Goal: Information Seeking & Learning: Understand process/instructions

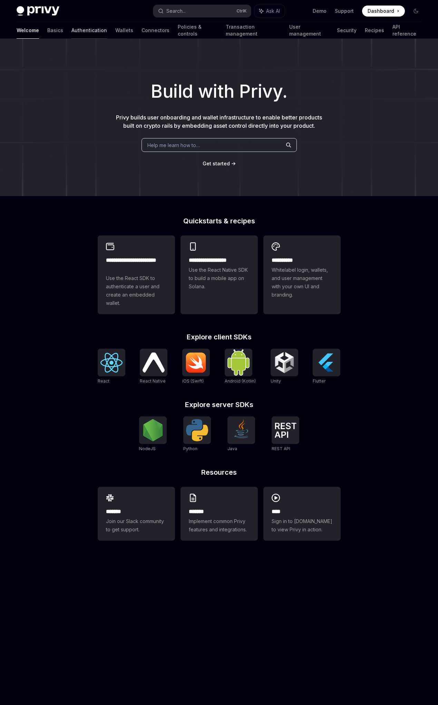
click at [71, 33] on link "Authentication" at bounding box center [89, 30] width 36 height 17
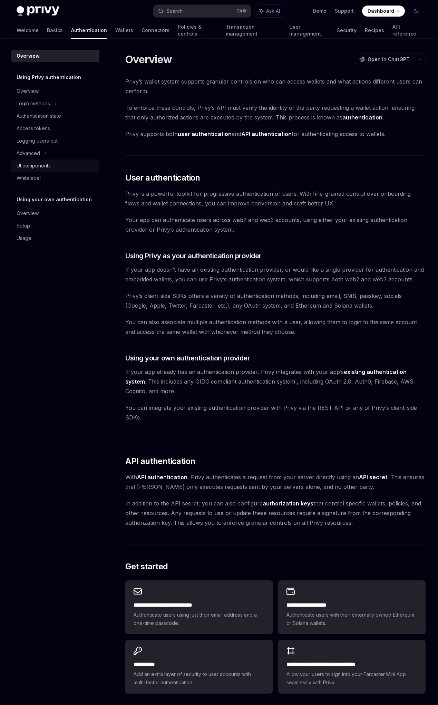
click at [77, 167] on div "UI components" at bounding box center [56, 166] width 79 height 8
click at [142, 30] on link "Connectors" at bounding box center [156, 30] width 28 height 17
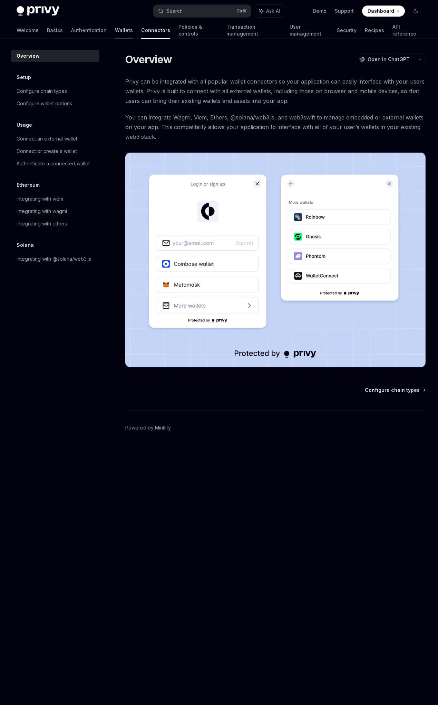
click at [115, 35] on link "Wallets" at bounding box center [124, 30] width 18 height 17
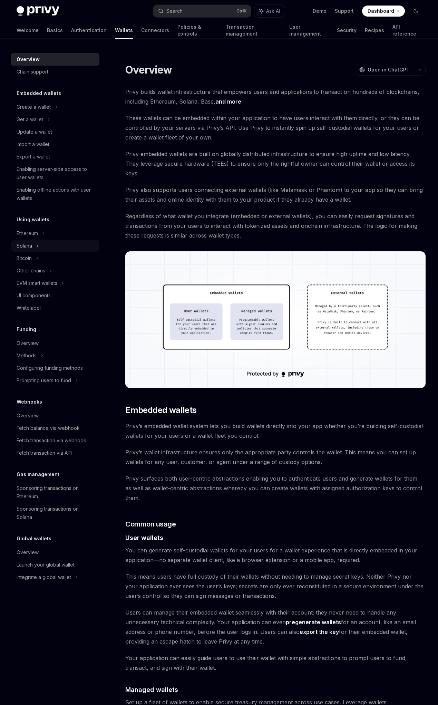
click at [65, 126] on div "Solana" at bounding box center [55, 119] width 88 height 12
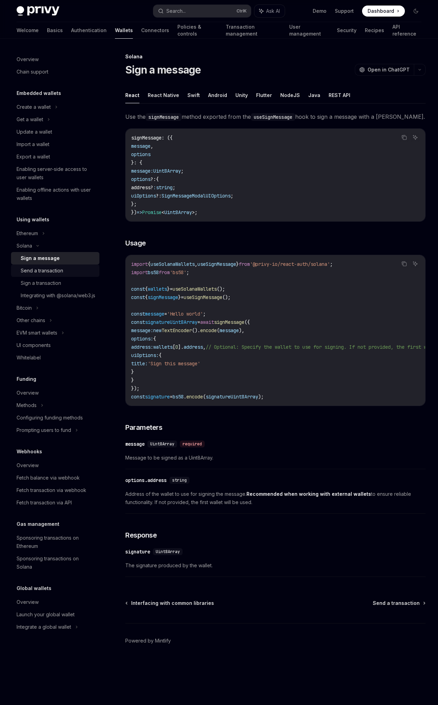
click at [65, 269] on div "Send a transaction" at bounding box center [58, 271] width 75 height 8
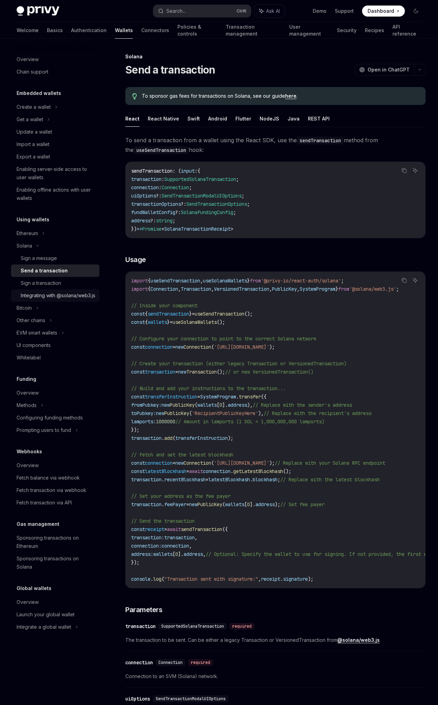
click at [67, 289] on link "Integrating with @solana/web3.js" at bounding box center [55, 295] width 88 height 12
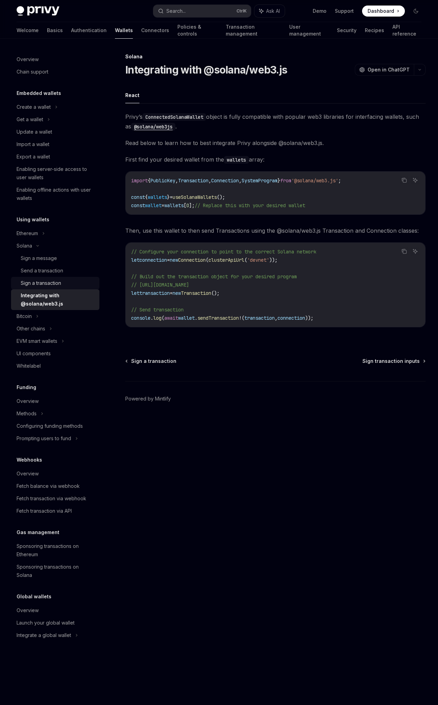
click at [62, 286] on div "Sign a transaction" at bounding box center [58, 283] width 75 height 8
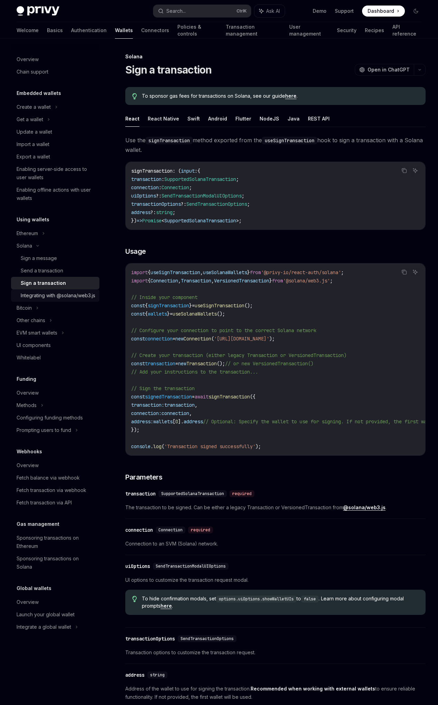
click at [57, 300] on div "Integrating with @solana/web3.js" at bounding box center [58, 295] width 75 height 8
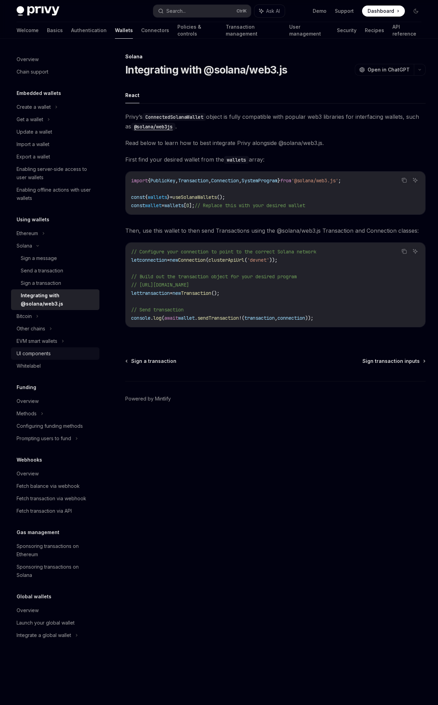
click at [55, 355] on div "UI components" at bounding box center [56, 353] width 79 height 8
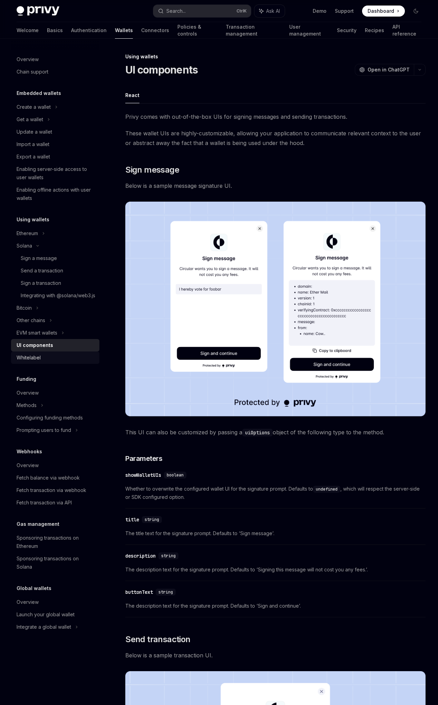
click at [55, 362] on div "Whitelabel" at bounding box center [56, 358] width 79 height 8
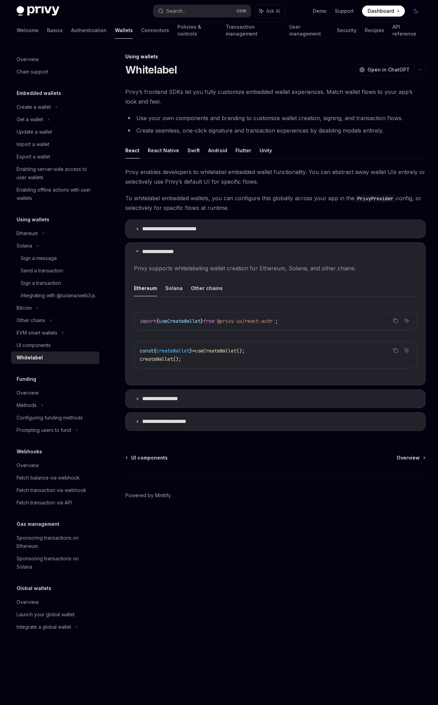
click at [365, 11] on span at bounding box center [383, 11] width 43 height 11
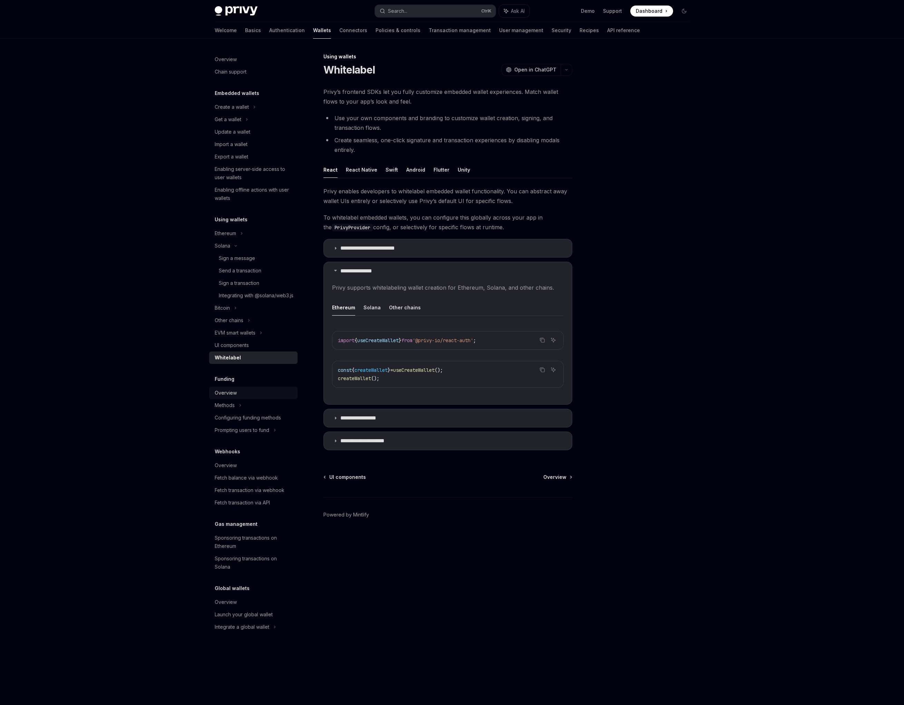
click at [267, 399] on link "Overview" at bounding box center [253, 393] width 88 height 12
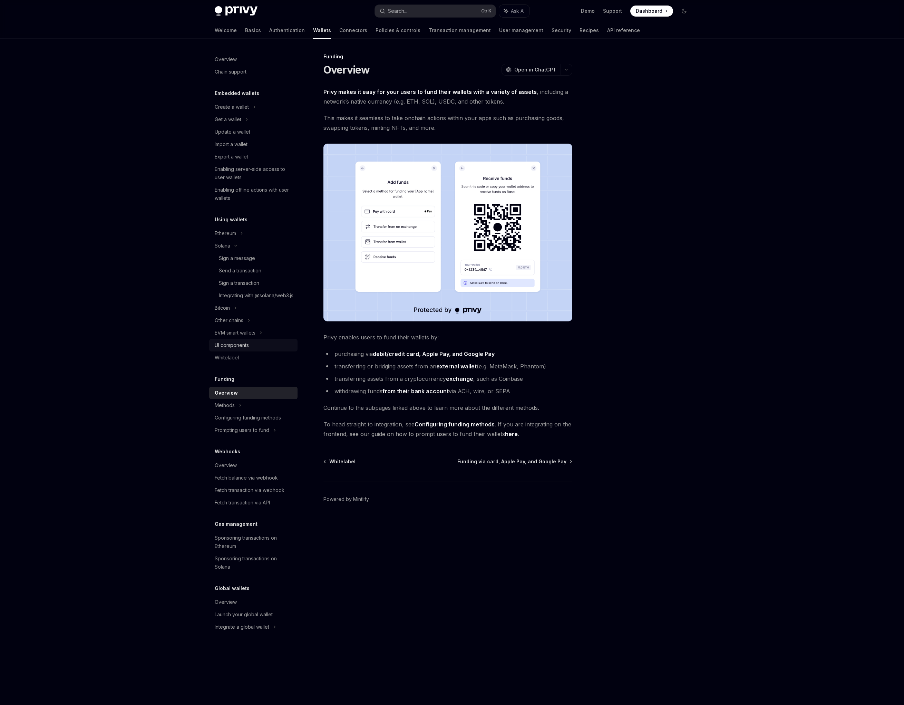
click at [258, 349] on div "UI components" at bounding box center [254, 345] width 79 height 8
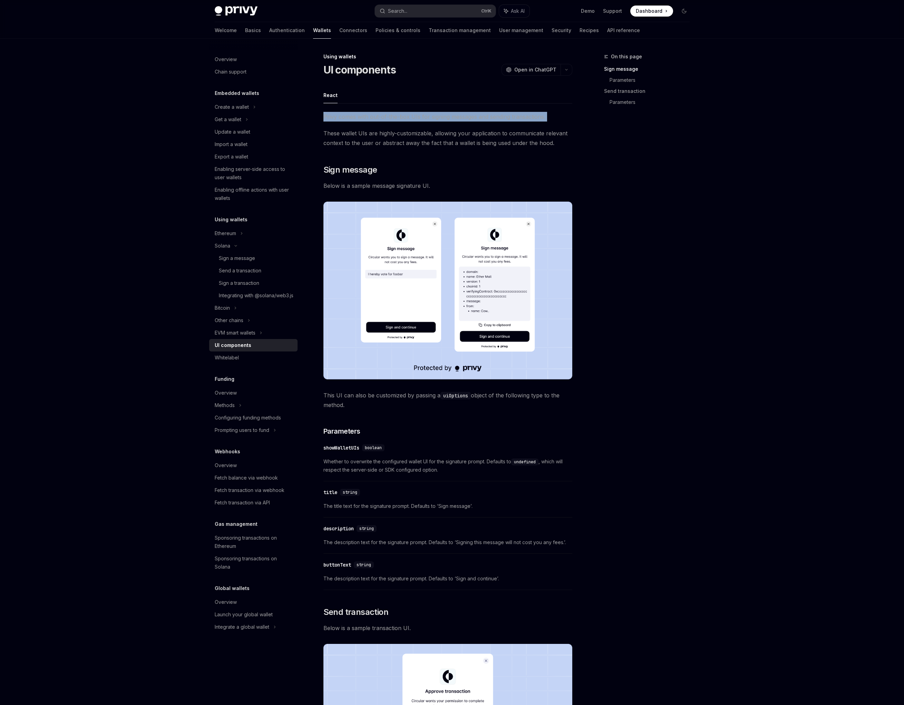
drag, startPoint x: 323, startPoint y: 115, endPoint x: 494, endPoint y: 128, distance: 171.4
click at [438, 119] on span "Privy comes with out-of-the-box UIs for signing messages and sending transactio…" at bounding box center [447, 117] width 249 height 10
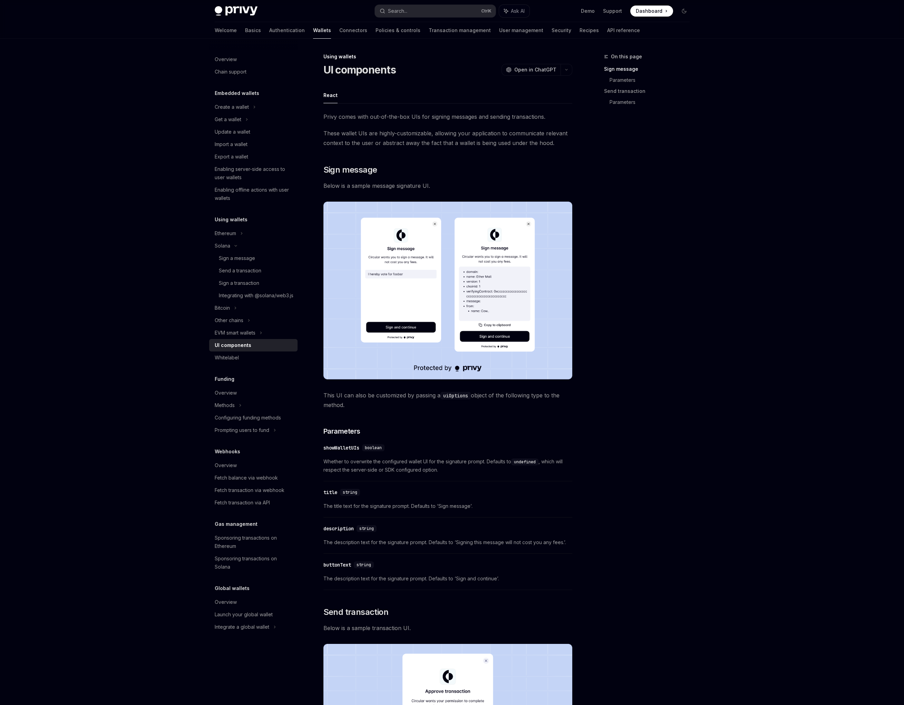
click at [438, 139] on span "These wallet UIs are highly-customizable, allowing your application to communic…" at bounding box center [447, 137] width 249 height 19
click at [438, 137] on span "These wallet UIs are highly-customizable, allowing your application to communic…" at bounding box center [447, 137] width 249 height 19
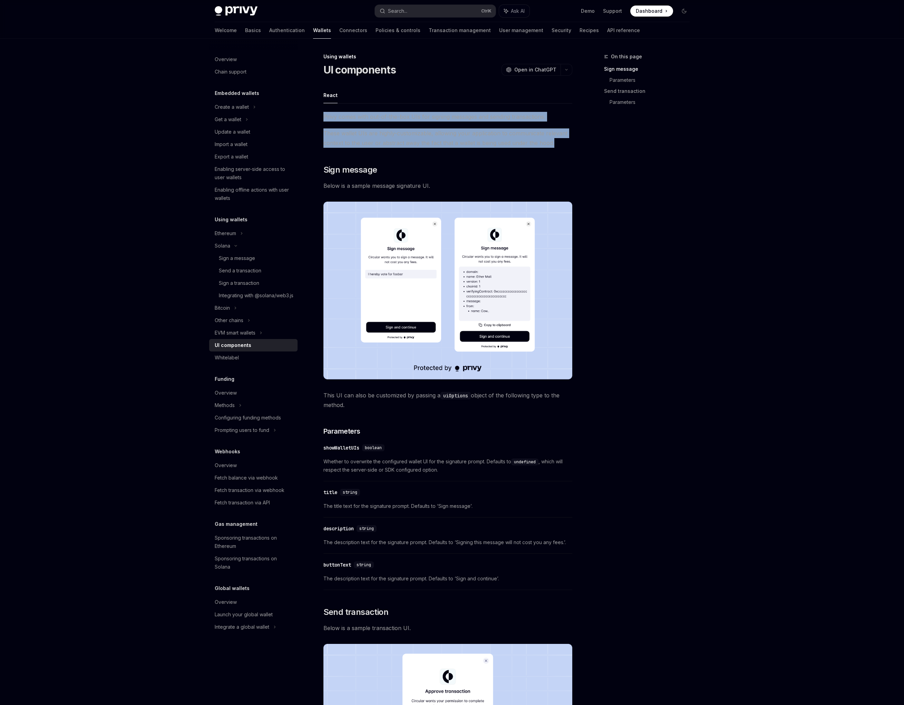
drag, startPoint x: 323, startPoint y: 116, endPoint x: 547, endPoint y: 153, distance: 226.8
copy div "Privy comes with out-of-the-box UIs for signing messages and sending transactio…"
click at [364, 129] on span "These wallet UIs are highly-customizable, allowing your application to communic…" at bounding box center [447, 137] width 249 height 19
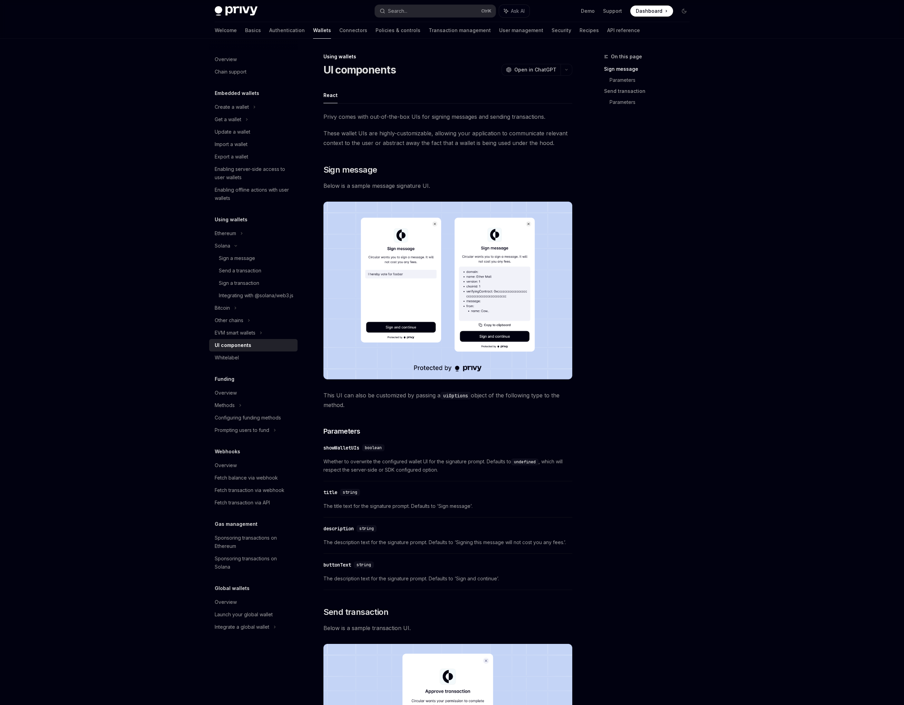
click at [361, 120] on span "Privy comes with out-of-the-box UIs for signing messages and sending transactio…" at bounding box center [447, 117] width 249 height 10
drag, startPoint x: 323, startPoint y: 115, endPoint x: 475, endPoint y: 162, distance: 158.8
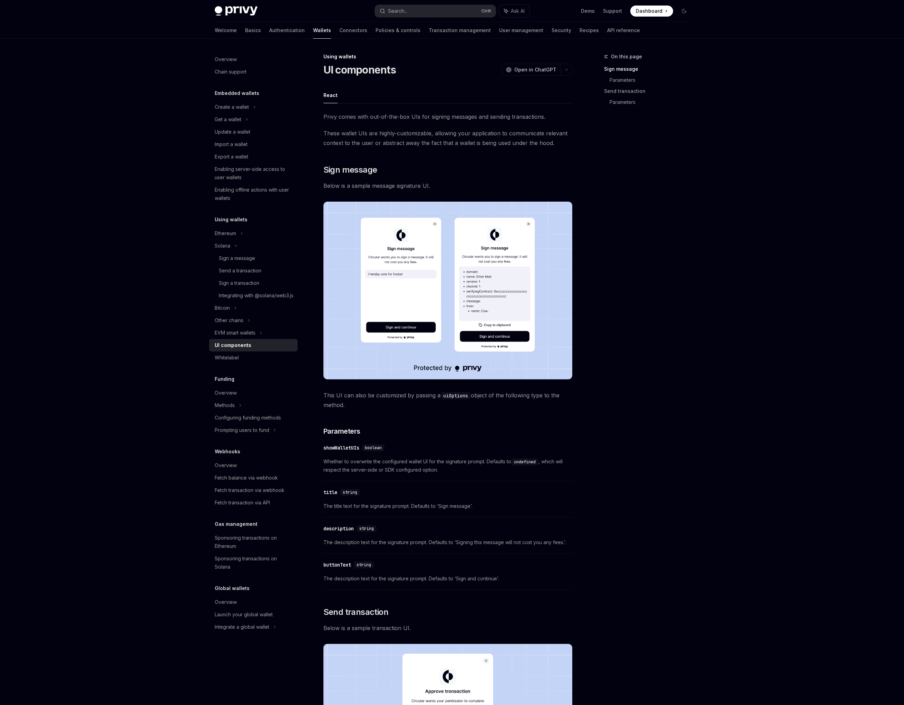
click at [257, 126] on div "Solana" at bounding box center [253, 119] width 88 height 12
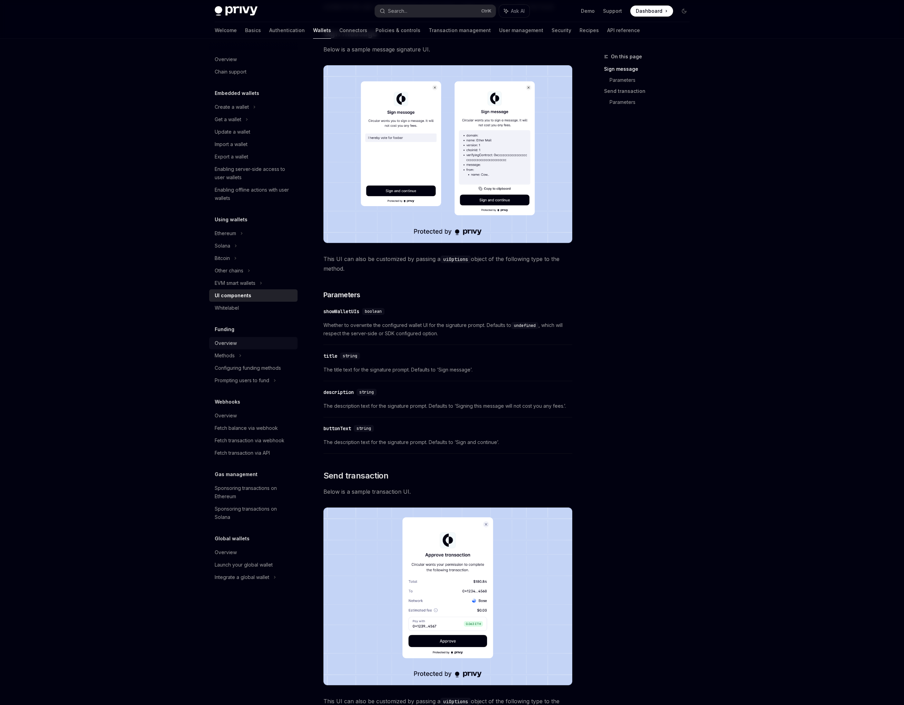
scroll to position [137, 0]
click at [255, 126] on div "Methods" at bounding box center [253, 119] width 88 height 12
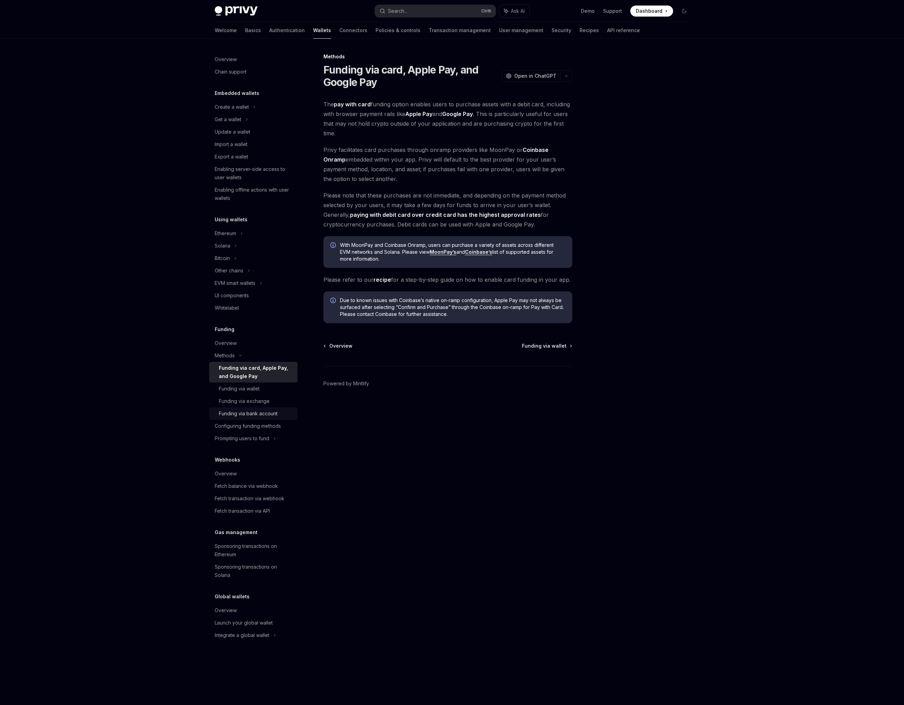
click at [233, 414] on div "Funding via bank account" at bounding box center [248, 413] width 59 height 8
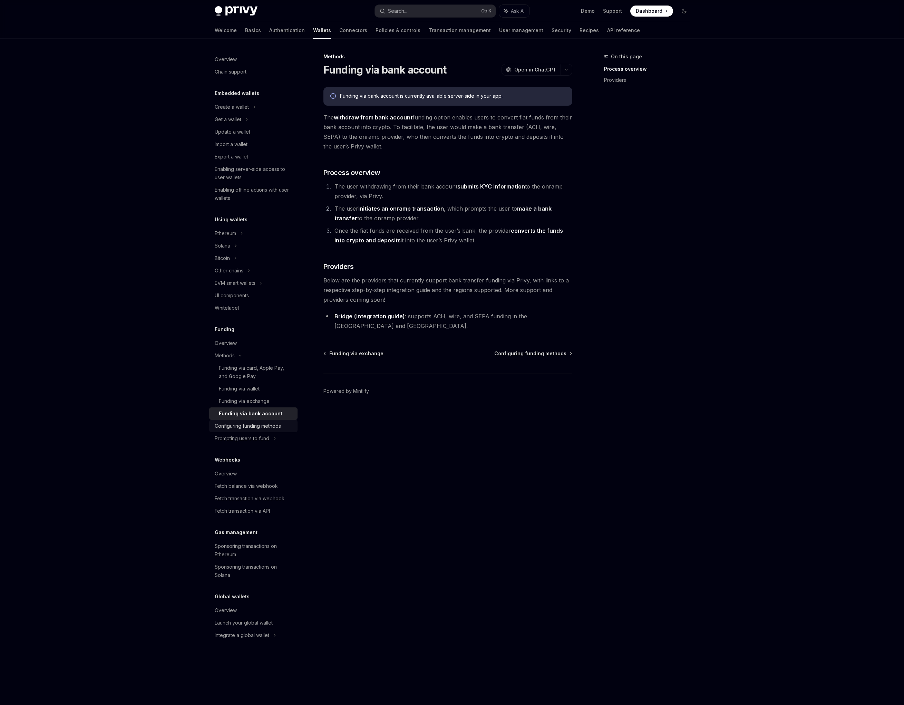
click at [240, 427] on div "Configuring funding methods" at bounding box center [248, 426] width 66 height 8
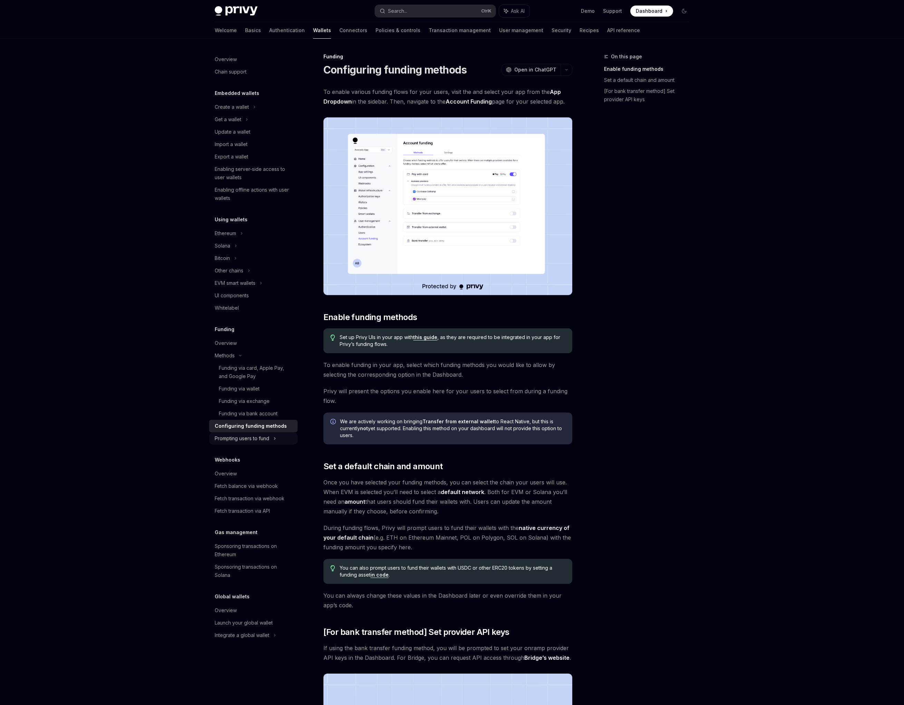
click at [243, 275] on div "Prompting users to fund" at bounding box center [229, 271] width 29 height 8
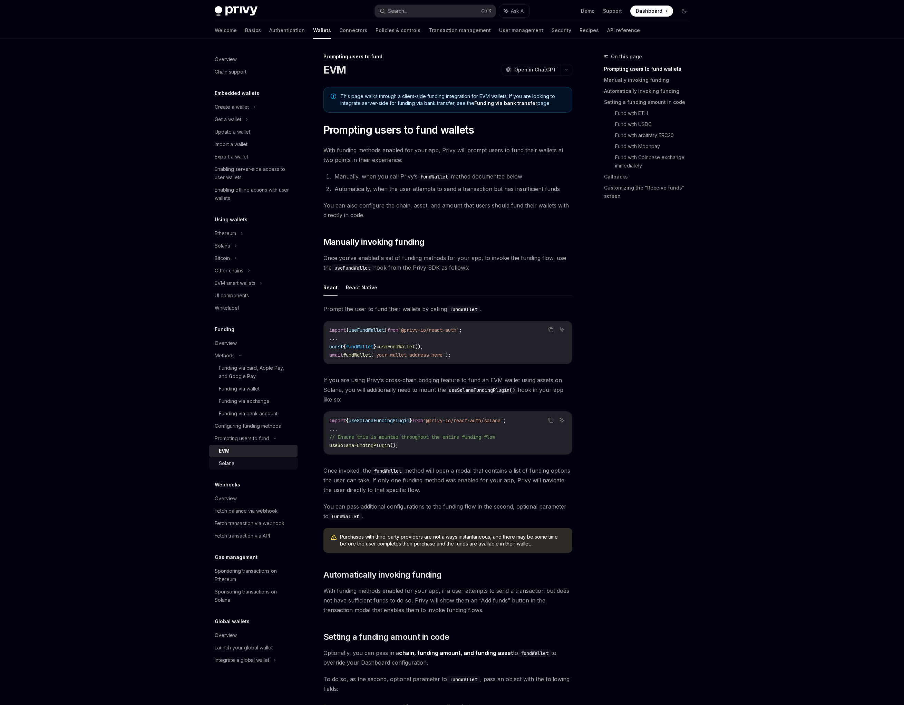
click at [248, 458] on link "Solana" at bounding box center [253, 463] width 88 height 12
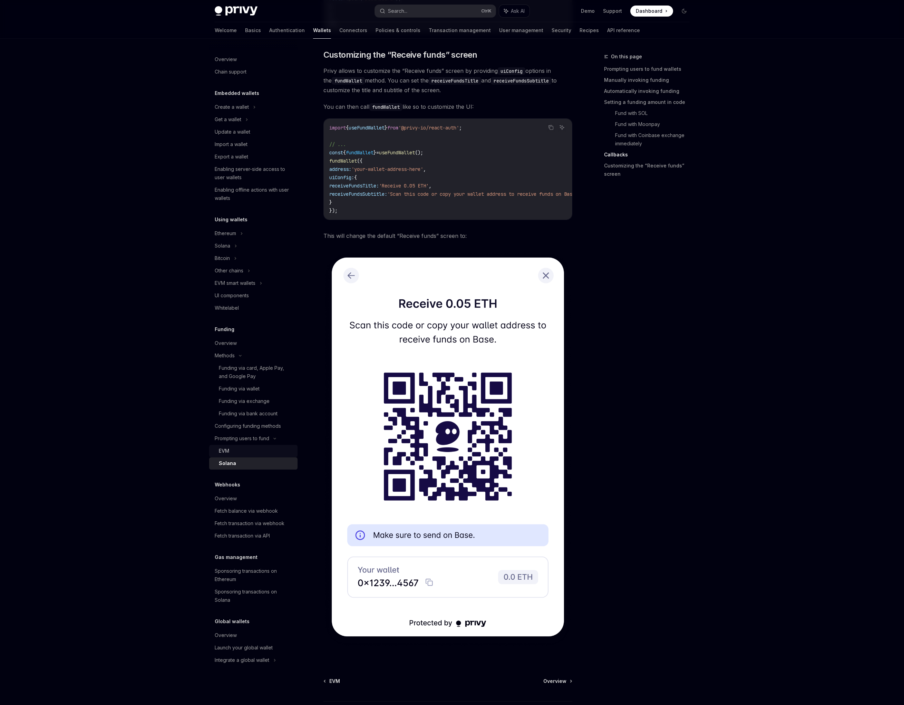
scroll to position [1367, 0]
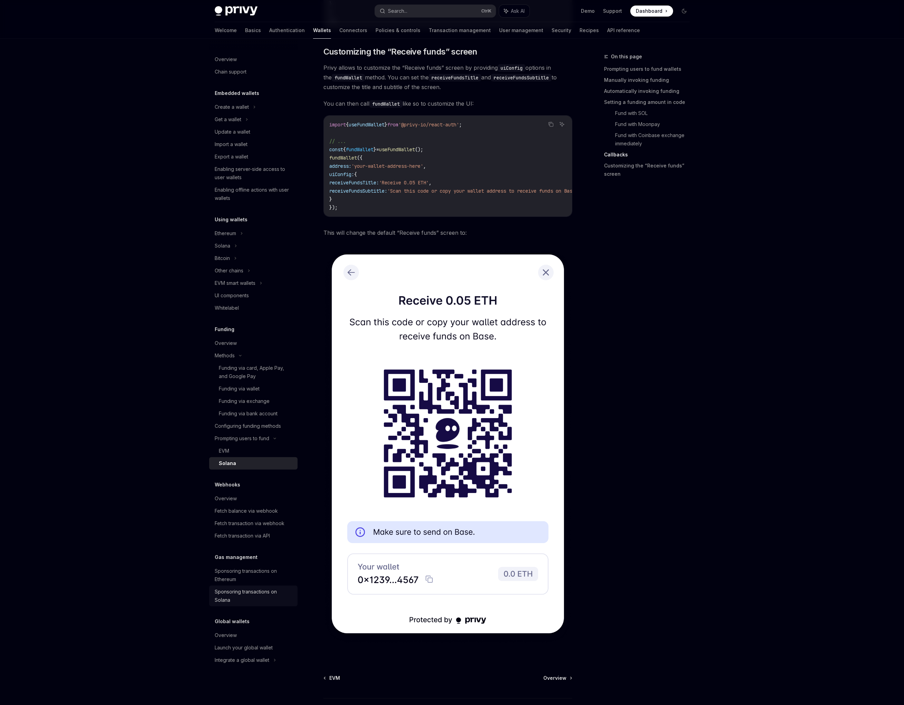
click at [260, 590] on div "Sponsoring transactions on Solana" at bounding box center [254, 596] width 79 height 17
type textarea "*"
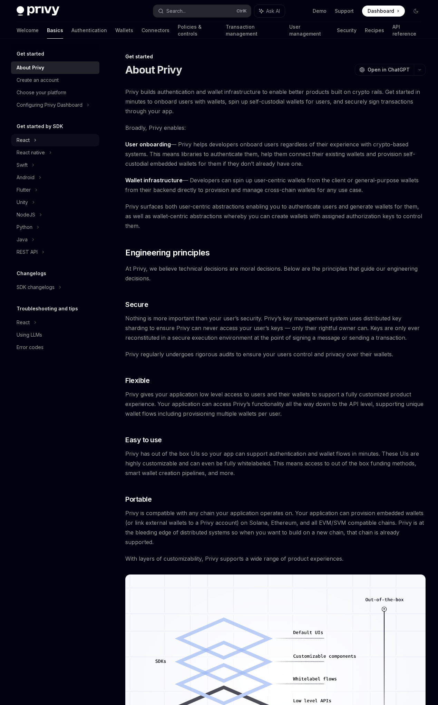
click at [41, 143] on div "React" at bounding box center [55, 140] width 88 height 12
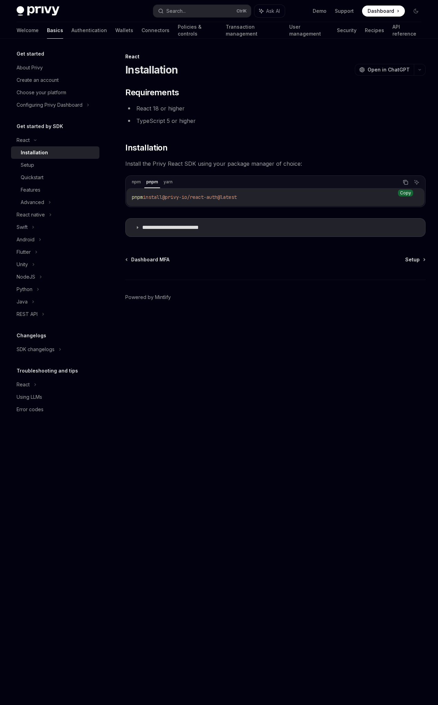
click at [408, 183] on button "Copy the contents from the code block" at bounding box center [405, 182] width 9 height 9
click at [197, 229] on p "**********" at bounding box center [181, 227] width 78 height 7
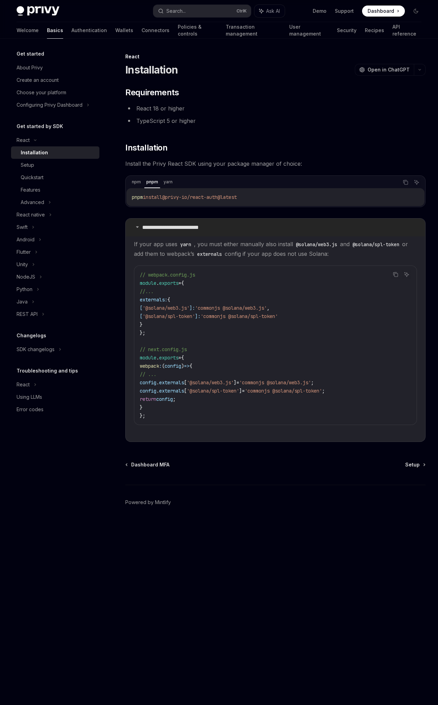
click at [197, 229] on p "**********" at bounding box center [181, 227] width 78 height 7
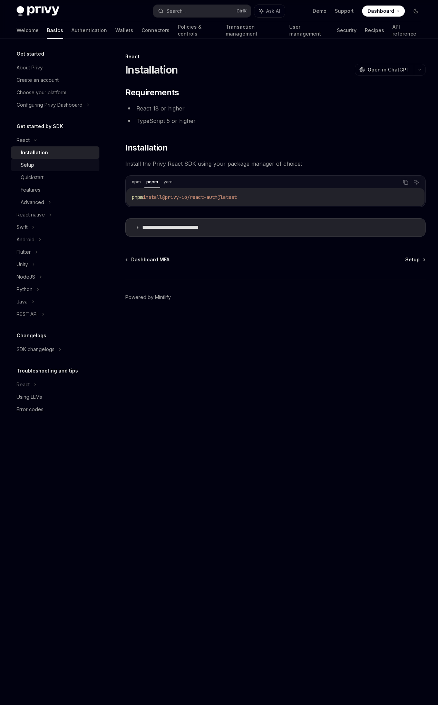
click at [69, 170] on link "Setup" at bounding box center [55, 165] width 88 height 12
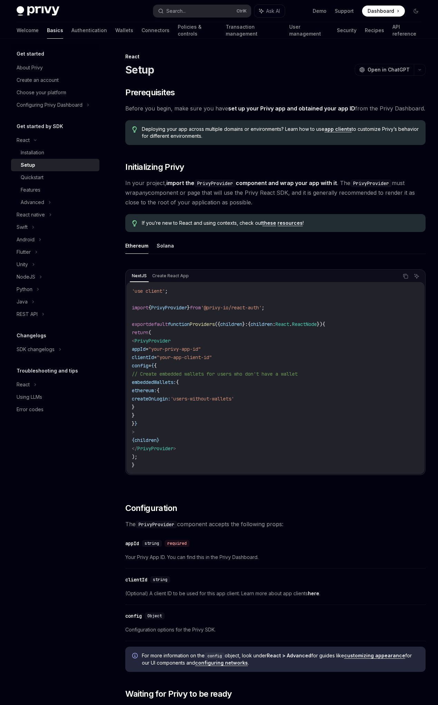
type textarea "*"
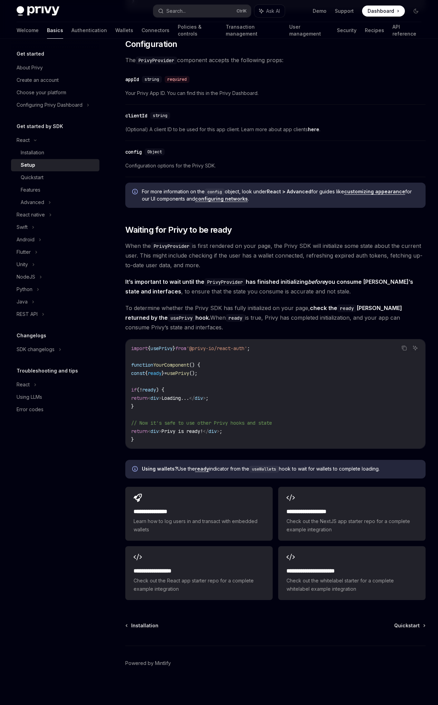
scroll to position [465, 0]
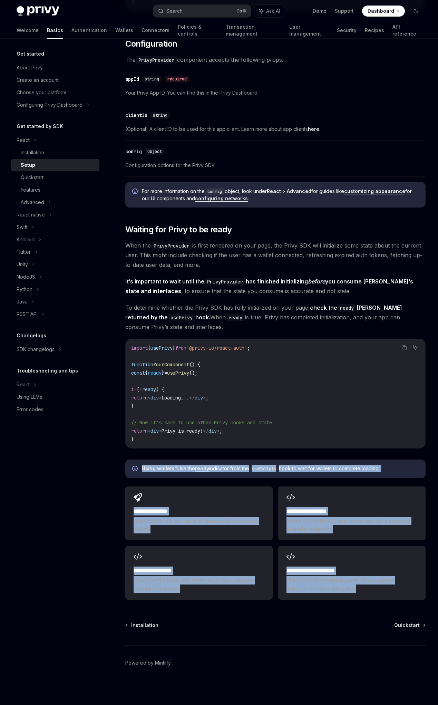
drag, startPoint x: 127, startPoint y: 93, endPoint x: 290, endPoint y: 607, distance: 539.4
click at [290, 607] on div "React Setup OpenAI Open in ChatGPT OpenAI Open in ChatGPT ​ Prerequisites Befor…" at bounding box center [210, 146] width 433 height 1117
copy div "**********"
click at [261, 215] on div "​ Prerequisites Before you begin, make sure you have set up your Privy app and …" at bounding box center [275, 113] width 300 height 980
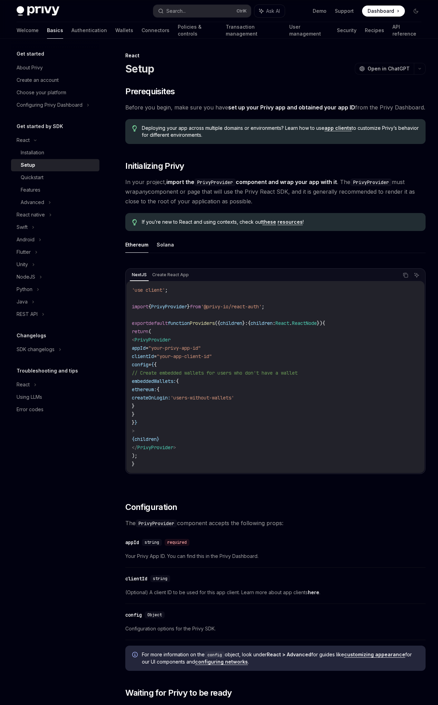
scroll to position [0, 0]
